Goal: Task Accomplishment & Management: Complete application form

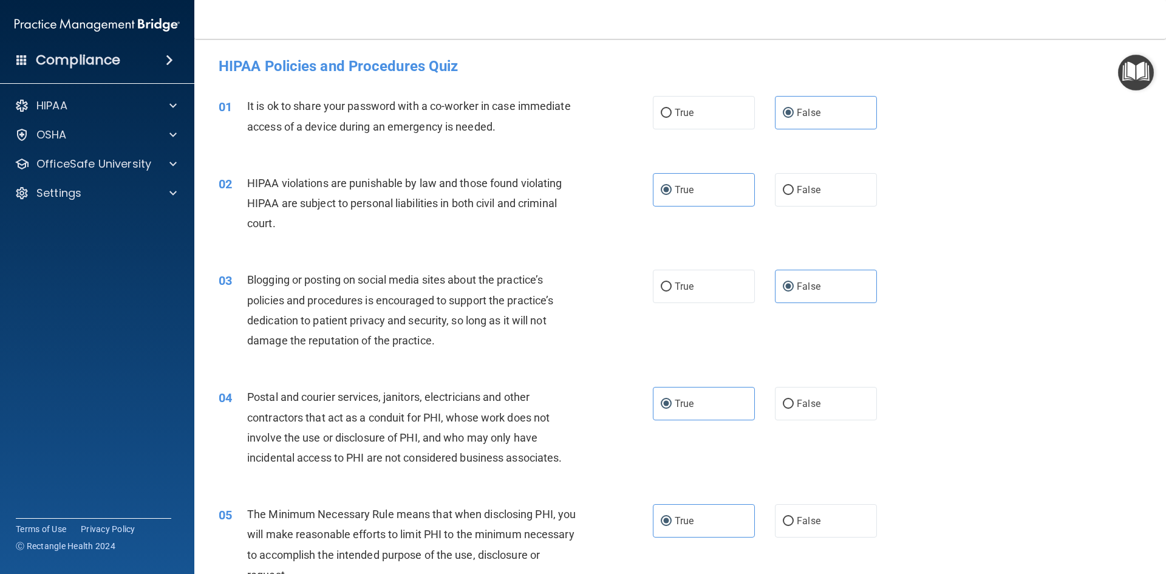
scroll to position [2394, 0]
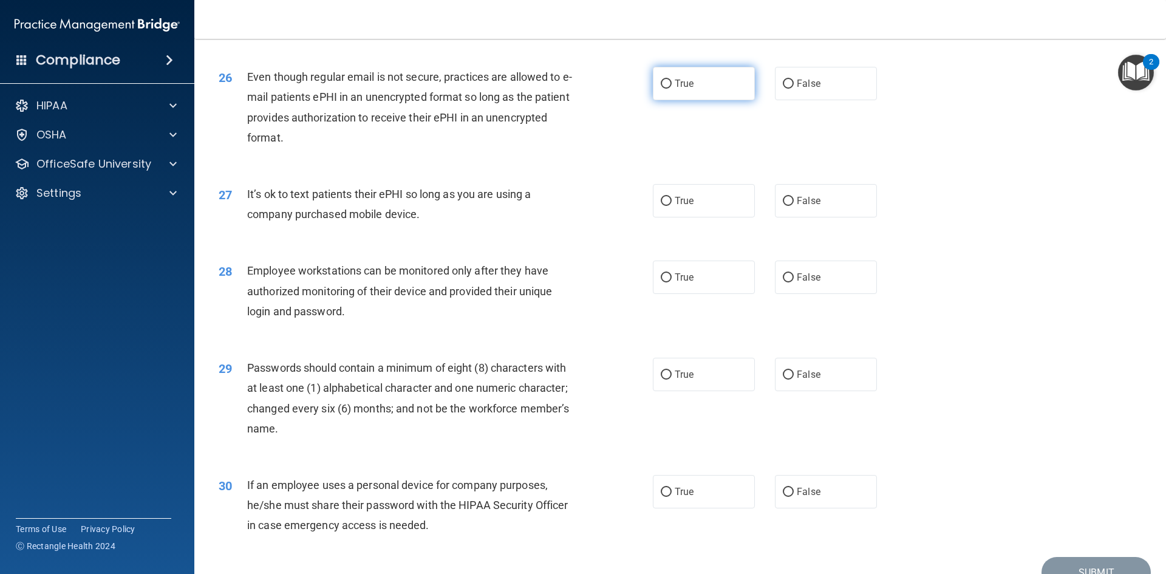
click at [713, 96] on label "True" at bounding box center [704, 83] width 102 height 33
click at [672, 89] on input "True" at bounding box center [666, 84] width 11 height 9
radio input "true"
drag, startPoint x: 659, startPoint y: 227, endPoint x: 569, endPoint y: 233, distance: 90.2
click at [660, 218] on label "True" at bounding box center [704, 200] width 102 height 33
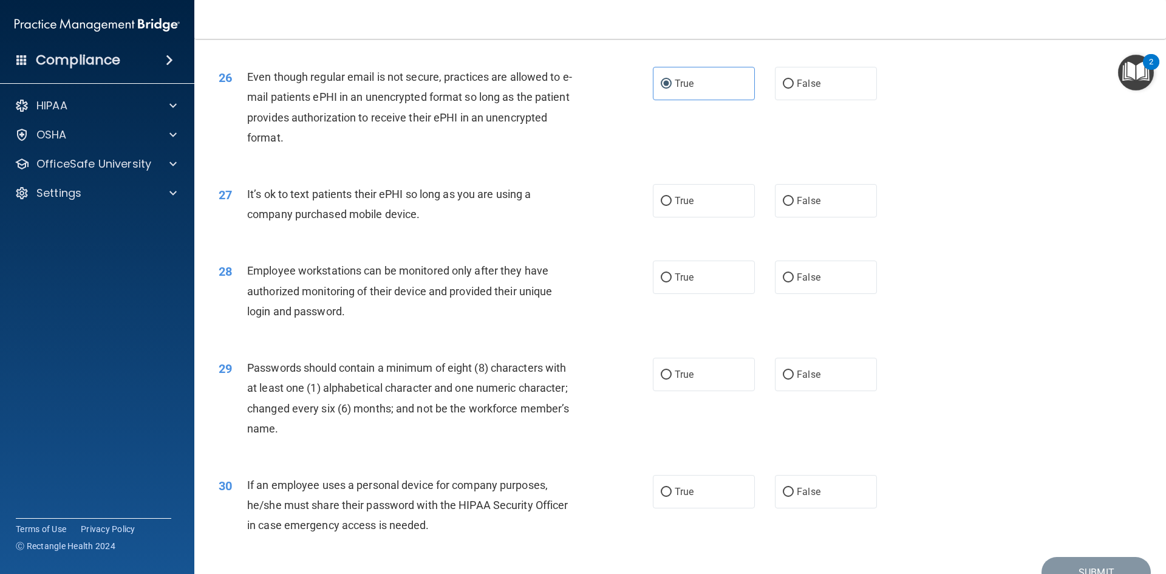
click at [661, 206] on input "True" at bounding box center [666, 201] width 11 height 9
radio input "true"
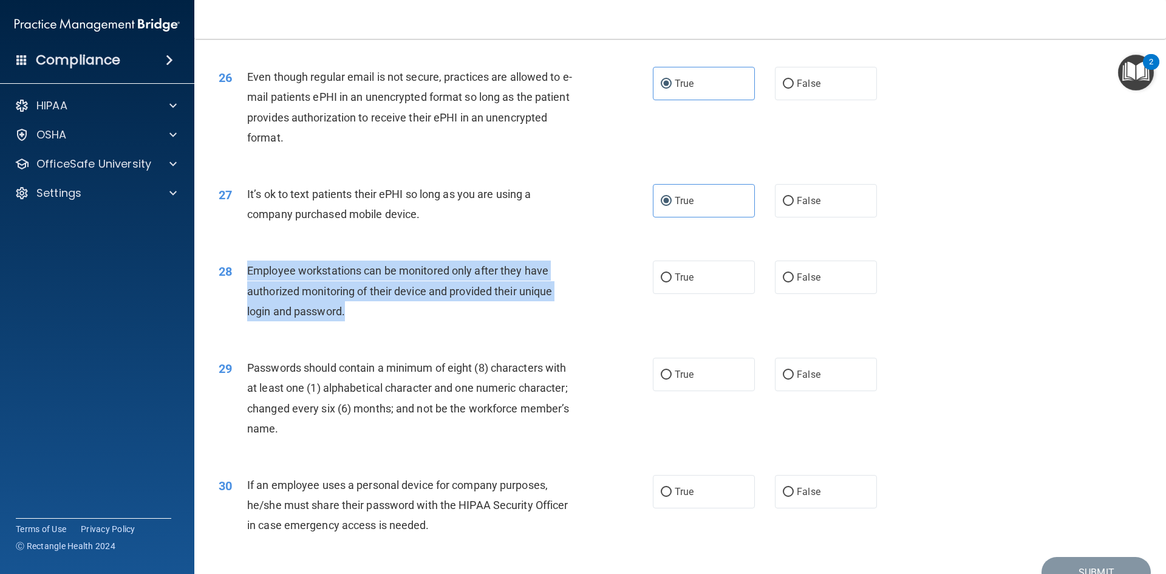
drag, startPoint x: 374, startPoint y: 340, endPoint x: 236, endPoint y: 297, distance: 144.5
click at [236, 297] on div "28 Employee workstations can be monitored only after they have authorized monit…" at bounding box center [435, 294] width 471 height 67
copy div "Employee workstations can be monitored only after they have authorized monitori…"
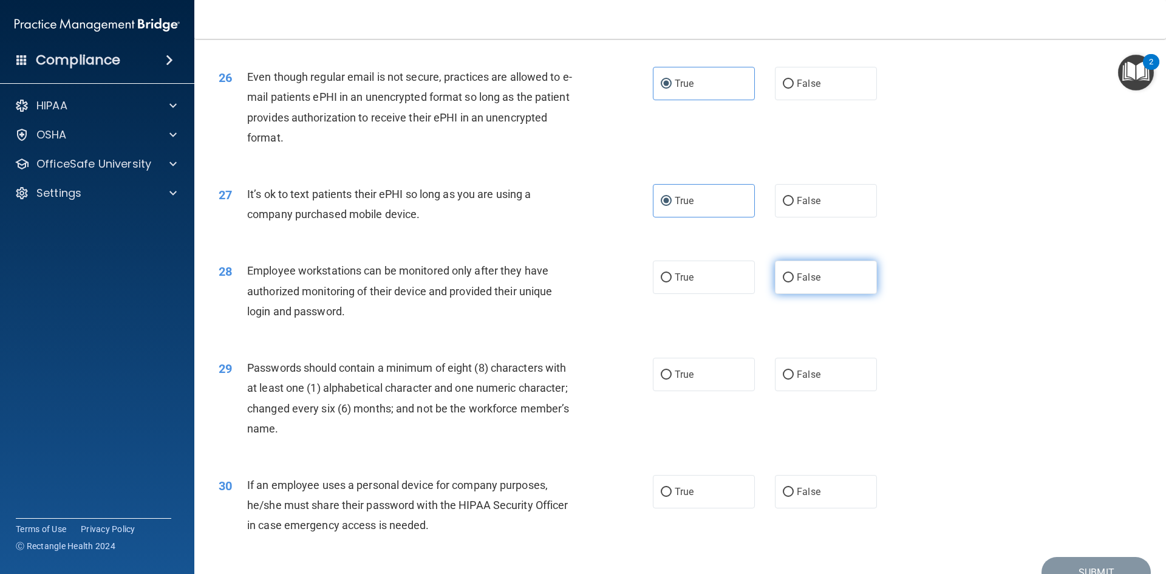
click at [821, 290] on label "False" at bounding box center [826, 277] width 102 height 33
click at [794, 283] on input "False" at bounding box center [788, 277] width 11 height 9
radio input "true"
click at [679, 391] on label "True" at bounding box center [704, 374] width 102 height 33
click at [672, 380] on input "True" at bounding box center [666, 375] width 11 height 9
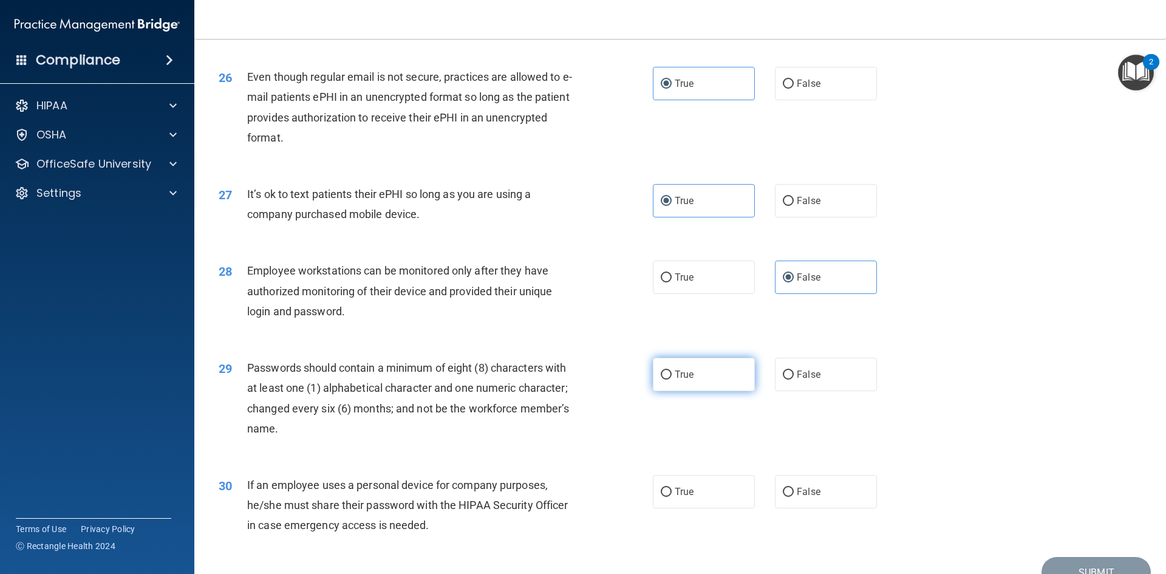
radio input "true"
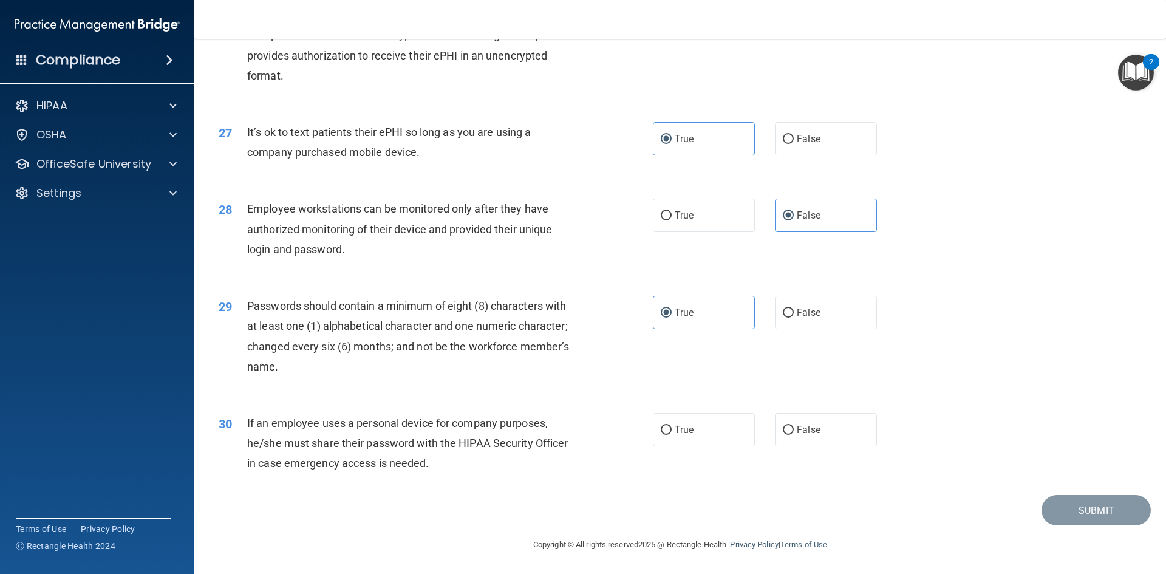
scroll to position [2476, 0]
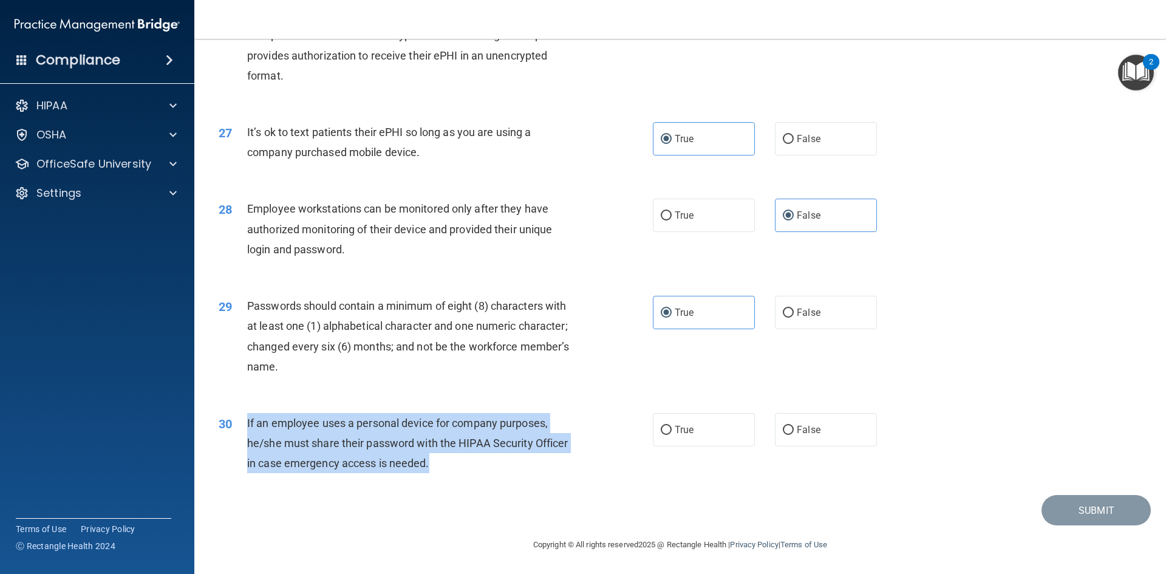
drag, startPoint x: 363, startPoint y: 465, endPoint x: 293, endPoint y: 433, distance: 77.5
click at [238, 425] on div "30 If an employee uses a personal device for company purposes, he/she must shar…" at bounding box center [435, 446] width 471 height 67
copy div "If an employee uses a personal device for company purposes, he/she must share t…"
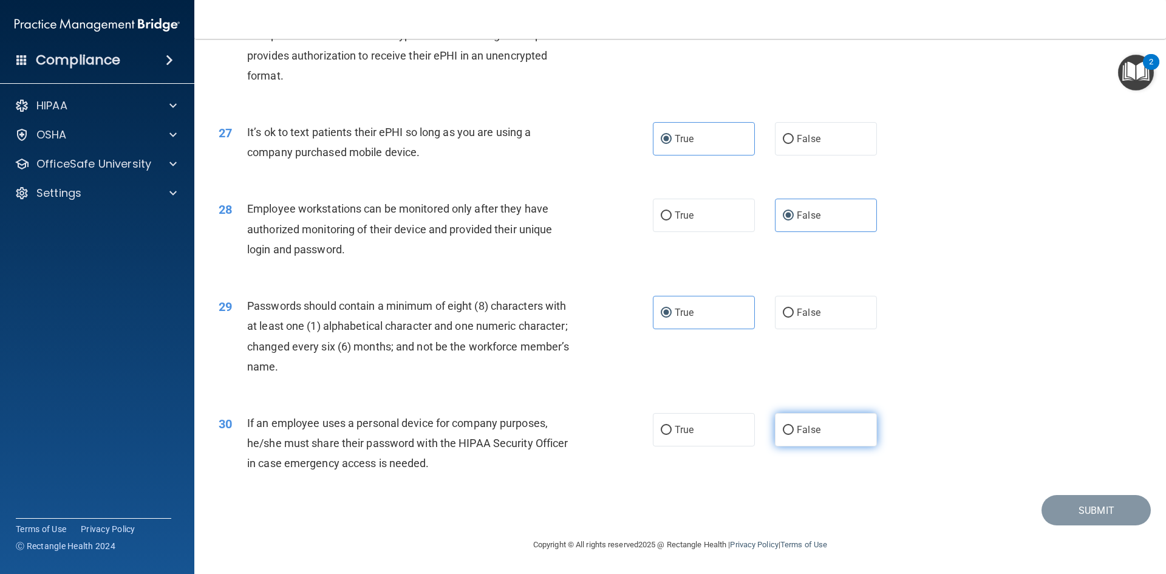
click at [821, 436] on label "False" at bounding box center [826, 429] width 102 height 33
click at [794, 435] on input "False" at bounding box center [788, 430] width 11 height 9
radio input "true"
click at [1030, 456] on div "30 If an employee uses a personal device for company purposes, he/she must shar…" at bounding box center [681, 446] width 942 height 97
click at [1064, 506] on button "Submit" at bounding box center [1096, 510] width 109 height 31
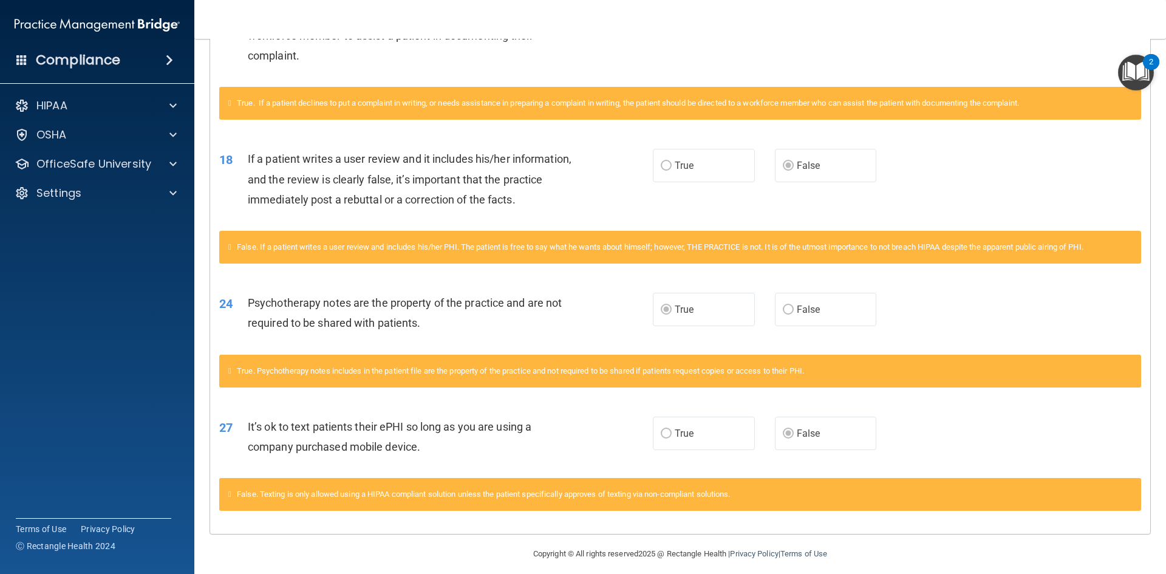
scroll to position [796, 0]
